Goal: Find specific page/section: Find specific page/section

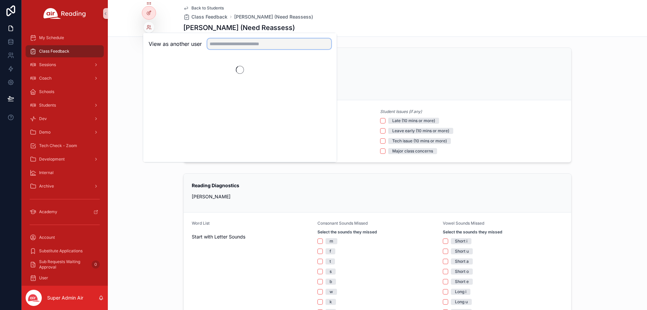
click at [255, 47] on input "text" at bounding box center [269, 43] width 124 height 11
paste input "**********"
type input "**********"
click at [316, 68] on button "Select" at bounding box center [323, 69] width 18 height 10
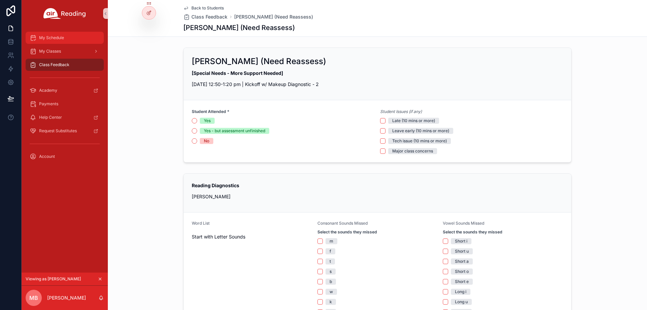
click at [66, 39] on div "My Schedule" at bounding box center [65, 37] width 70 height 11
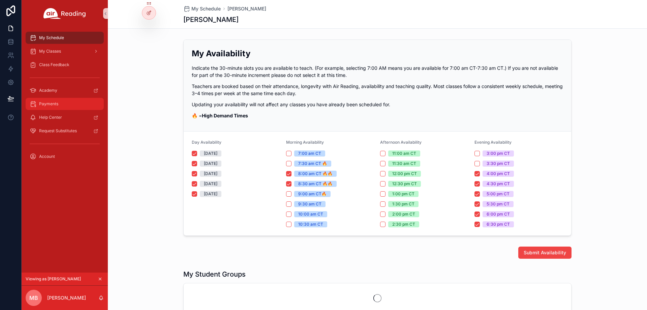
click at [66, 107] on div "Payments" at bounding box center [65, 103] width 70 height 11
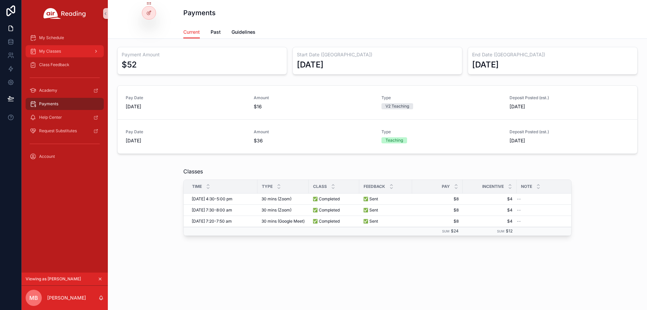
click at [49, 54] on span "My Classes" at bounding box center [50, 51] width 22 height 5
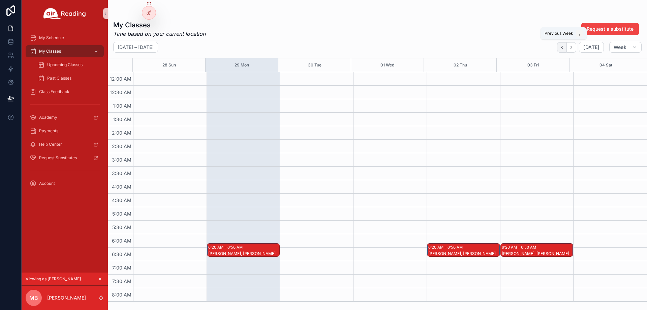
click at [565, 45] on icon "Back" at bounding box center [562, 47] width 5 height 5
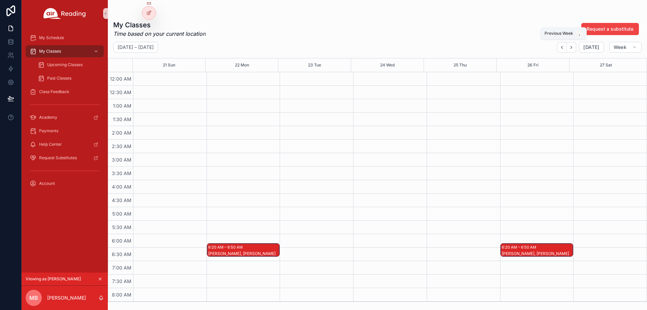
click at [565, 45] on icon "Back" at bounding box center [562, 47] width 5 height 5
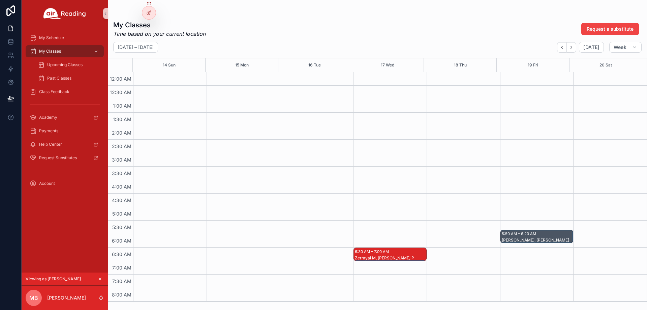
click at [542, 239] on div "Isaac G, Jalyiah C" at bounding box center [537, 243] width 71 height 12
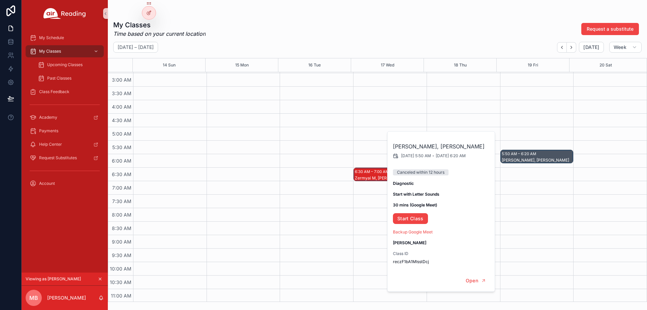
scroll to position [101, 0]
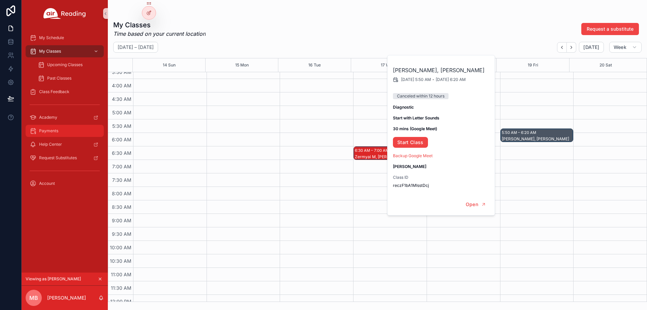
click at [65, 131] on div "Payments" at bounding box center [65, 130] width 70 height 11
